Goal: Information Seeking & Learning: Find specific page/section

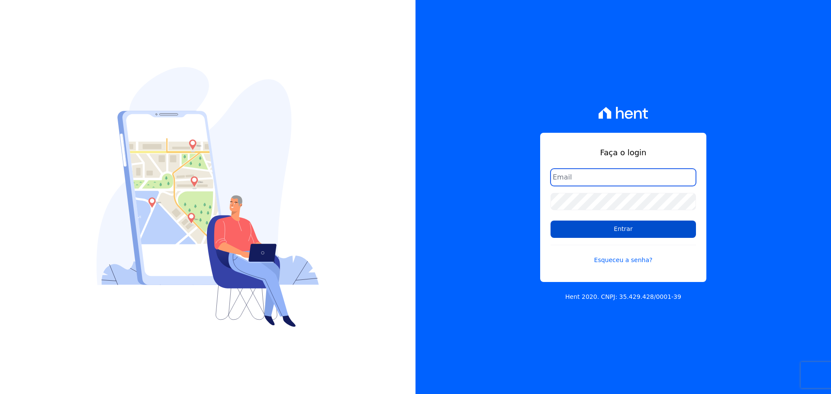
type input "raquel.almeida@cavazani.com.br"
click at [576, 235] on input "Entrar" at bounding box center [622, 229] width 145 height 17
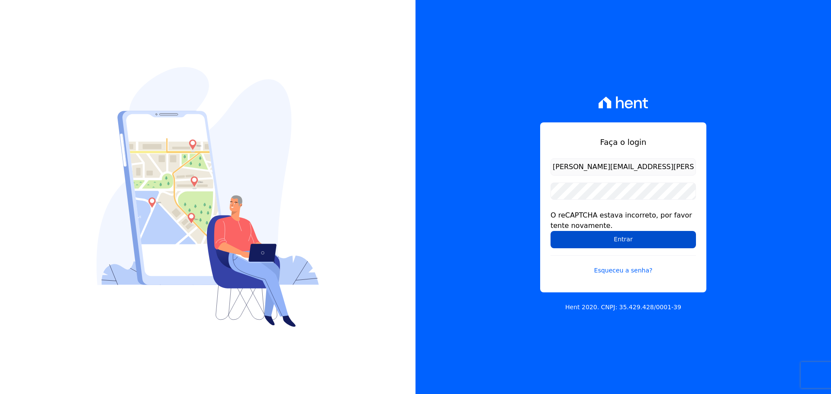
click at [589, 235] on input "Entrar" at bounding box center [622, 239] width 145 height 17
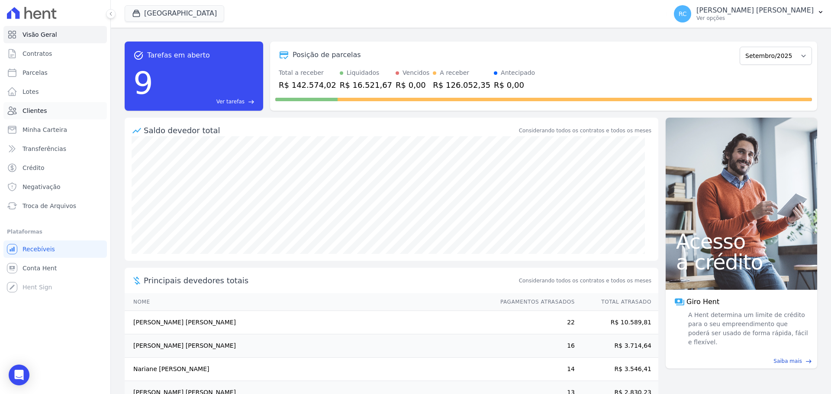
click at [44, 108] on link "Clientes" at bounding box center [54, 110] width 103 height 17
click at [42, 99] on link "Lotes" at bounding box center [54, 91] width 103 height 17
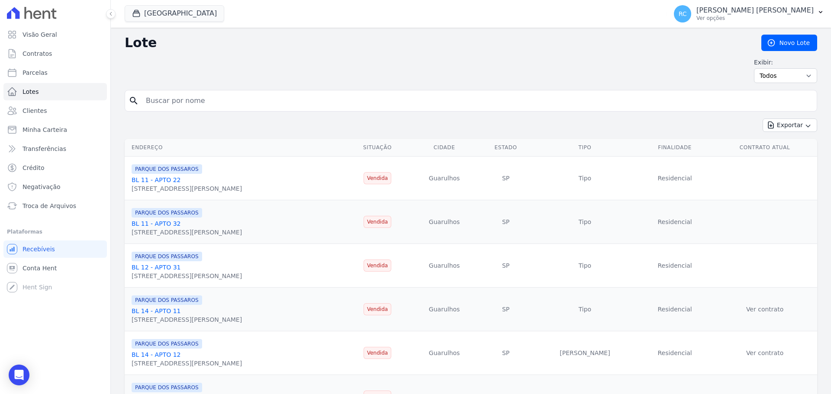
click at [48, 76] on link "Parcelas" at bounding box center [54, 72] width 103 height 17
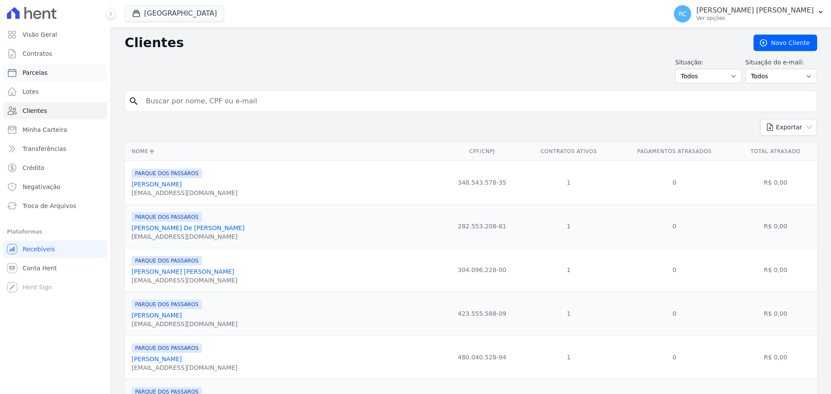
click at [61, 73] on link "Parcelas" at bounding box center [54, 72] width 103 height 17
select select
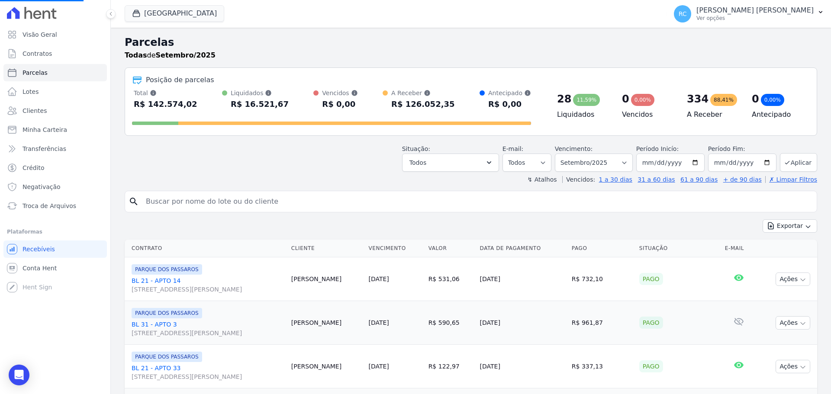
select select
click at [225, 196] on input "search" at bounding box center [477, 201] width 672 height 17
type input "[PERSON_NAME]"
select select
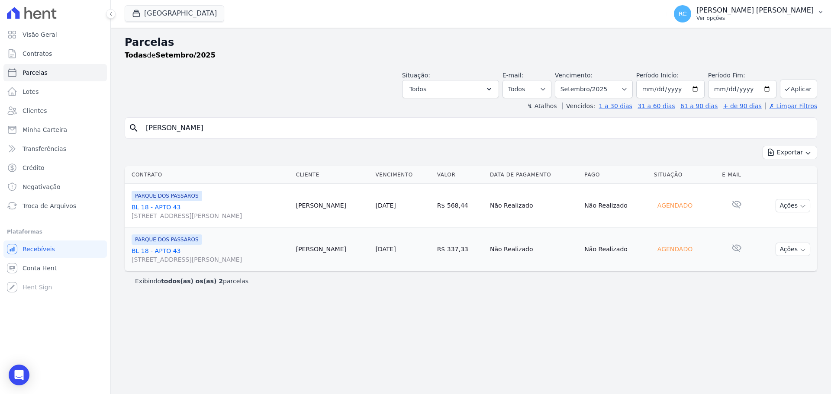
click at [755, 13] on p "[PERSON_NAME] [PERSON_NAME]" at bounding box center [754, 10] width 117 height 9
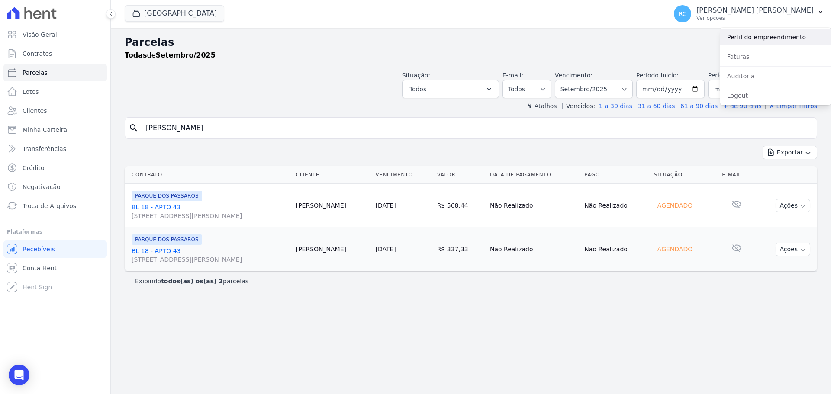
click at [757, 39] on link "Perfil do empreendimento" at bounding box center [775, 37] width 111 height 16
drag, startPoint x: 62, startPoint y: 138, endPoint x: 0, endPoint y: 149, distance: 63.2
click at [0, 149] on div "Visão Geral Contratos [GEOGRAPHIC_DATA] Lotes Clientes Minha Carteira Transferê…" at bounding box center [415, 197] width 831 height 394
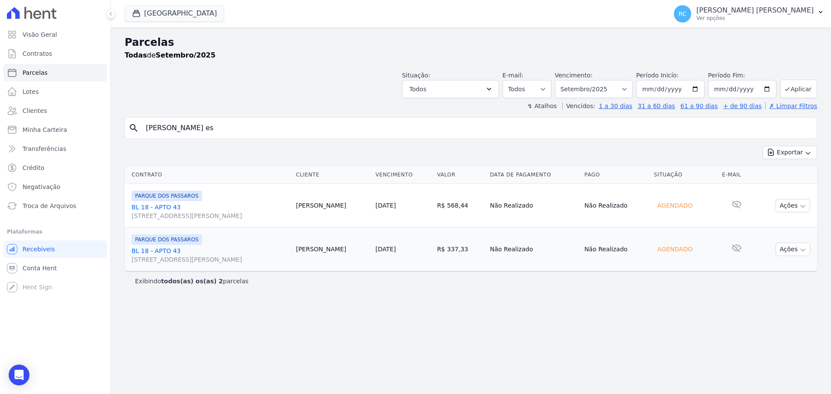
type input "[PERSON_NAME] es"
select select
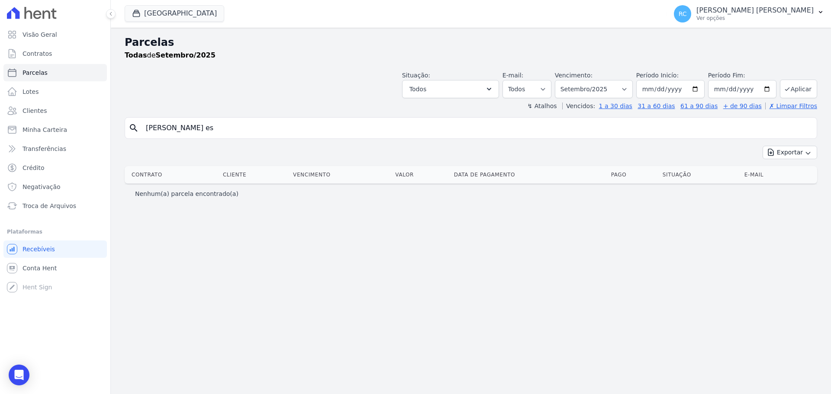
drag, startPoint x: 177, startPoint y: 135, endPoint x: 217, endPoint y: 126, distance: 40.7
click at [31, 139] on div "Visão Geral Contratos [GEOGRAPHIC_DATA] Lotes Clientes Minha Carteira Transferê…" at bounding box center [415, 197] width 831 height 394
paste input "[PERSON_NAME] [PERSON_NAME]"
type input "[PERSON_NAME] [PERSON_NAME] [PERSON_NAME]"
select select
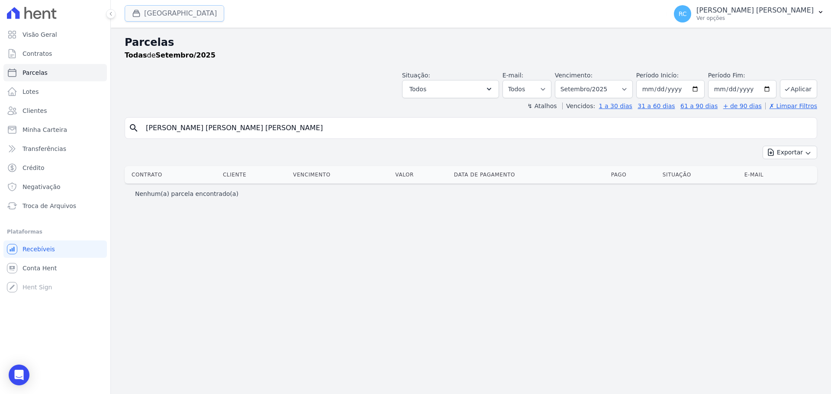
click at [192, 10] on button "[GEOGRAPHIC_DATA]" at bounding box center [175, 13] width 100 height 16
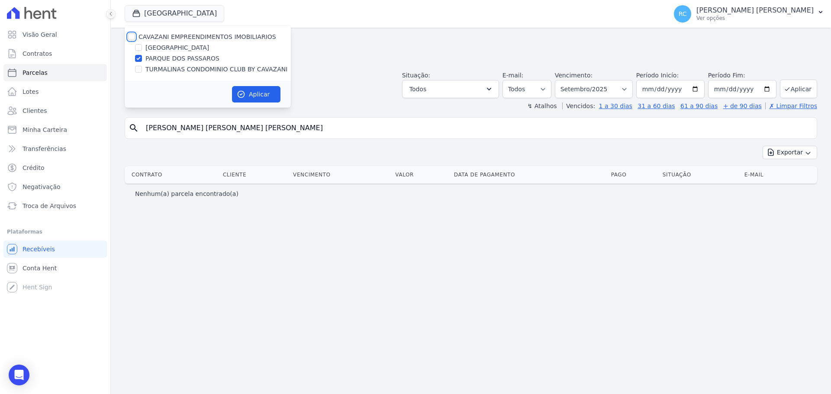
click at [129, 38] on input "CAVAZANI EMPREENDIMENTOS IMOBILIARIOS" at bounding box center [131, 36] width 7 height 7
checkbox input "true"
click at [253, 100] on button "Aplicar" at bounding box center [256, 94] width 48 height 16
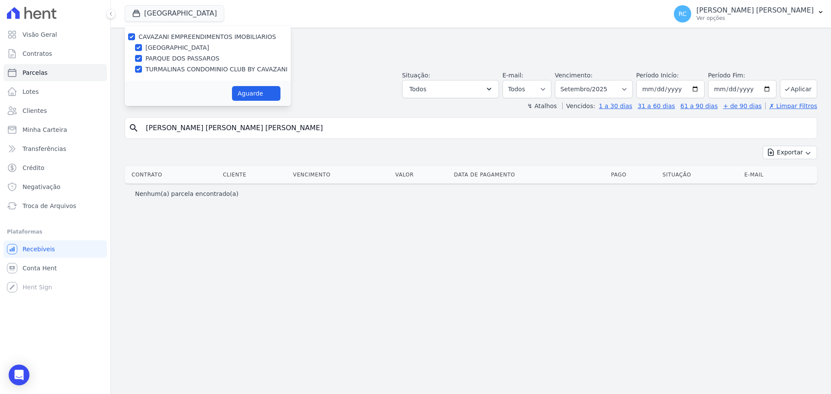
select select
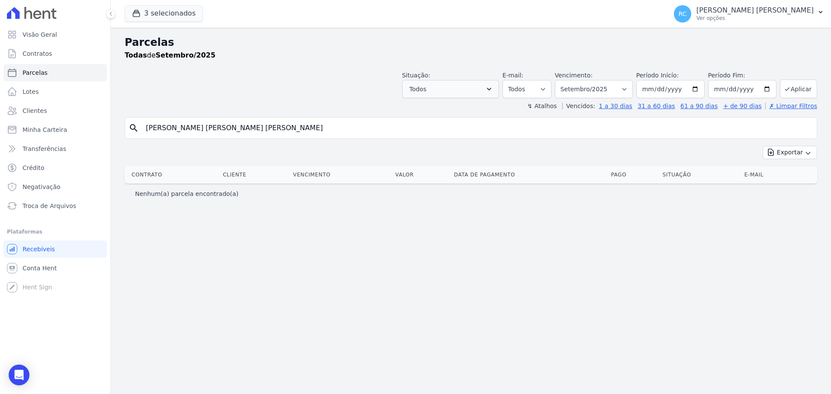
drag, startPoint x: 199, startPoint y: 128, endPoint x: 441, endPoint y: 96, distance: 243.6
click at [443, 99] on div "Parcelas Todas de Setembro/2025 Situação: Agendado Em Aberto Pago Processando C…" at bounding box center [471, 211] width 720 height 367
type input "[PERSON_NAME] da"
select select
drag, startPoint x: 290, startPoint y: 122, endPoint x: 129, endPoint y: 116, distance: 161.1
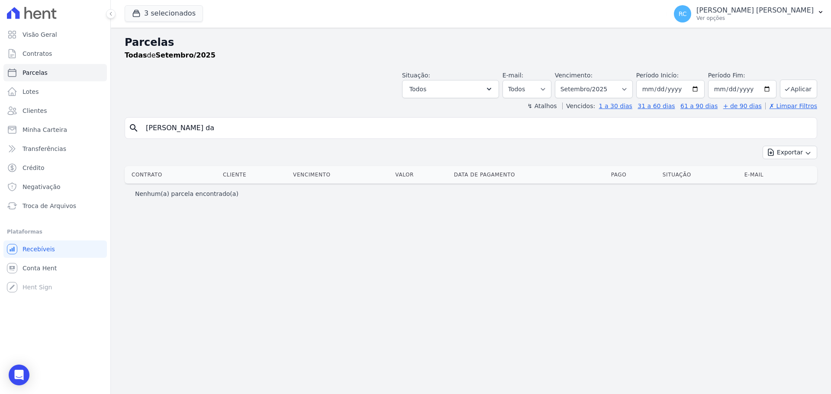
click at [35, 138] on div "Visão Geral Contratos [GEOGRAPHIC_DATA] Lotes Clientes Minha Carteira Transferê…" at bounding box center [415, 197] width 831 height 394
paste input "[PERSON_NAME]"
type input "[PERSON_NAME]"
select select
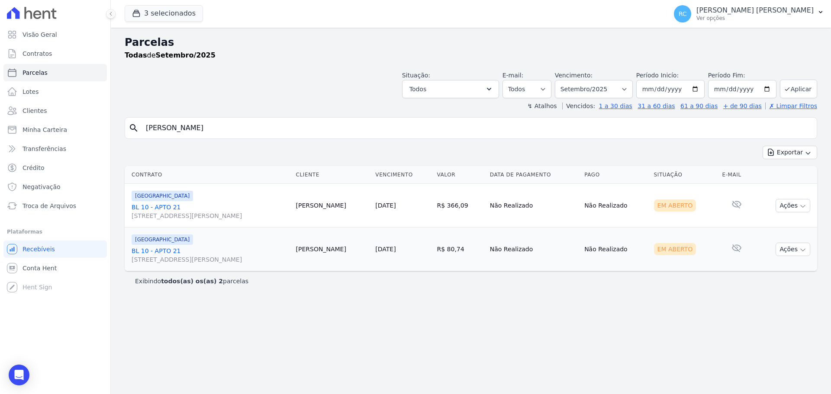
drag, startPoint x: 261, startPoint y: 130, endPoint x: 93, endPoint y: 22, distance: 199.4
click at [17, 134] on div "Visão Geral Contratos [GEOGRAPHIC_DATA] Lotes Clientes Minha Carteira Transferê…" at bounding box center [415, 197] width 831 height 394
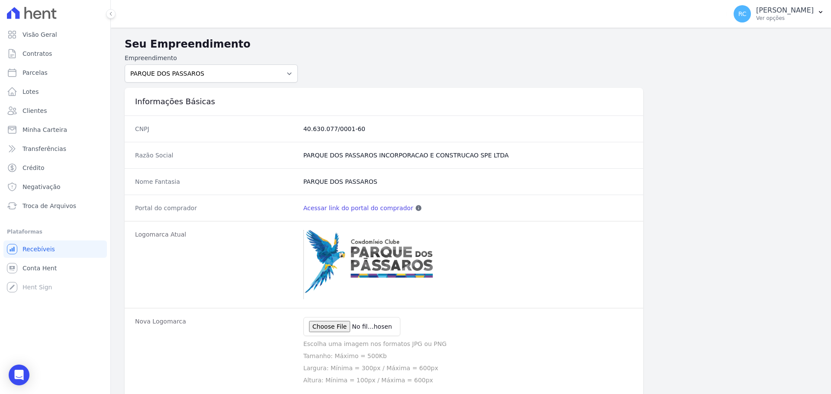
click at [363, 207] on link "Acessar link do portal do comprador" at bounding box center [358, 208] width 110 height 9
